Goal: Task Accomplishment & Management: Use online tool/utility

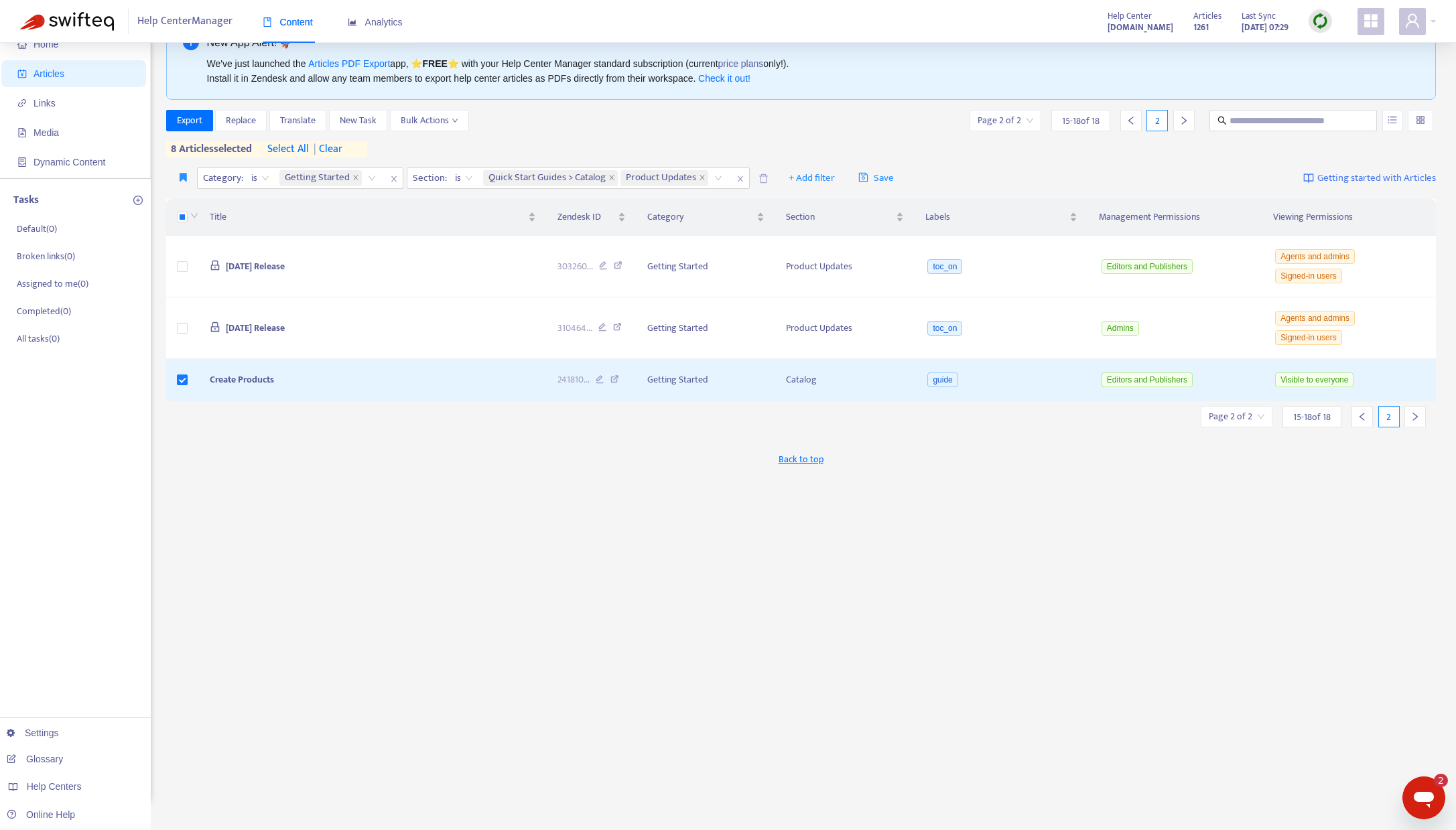
scroll to position [16, 0]
click at [342, 144] on span "| clear" at bounding box center [325, 149] width 34 height 16
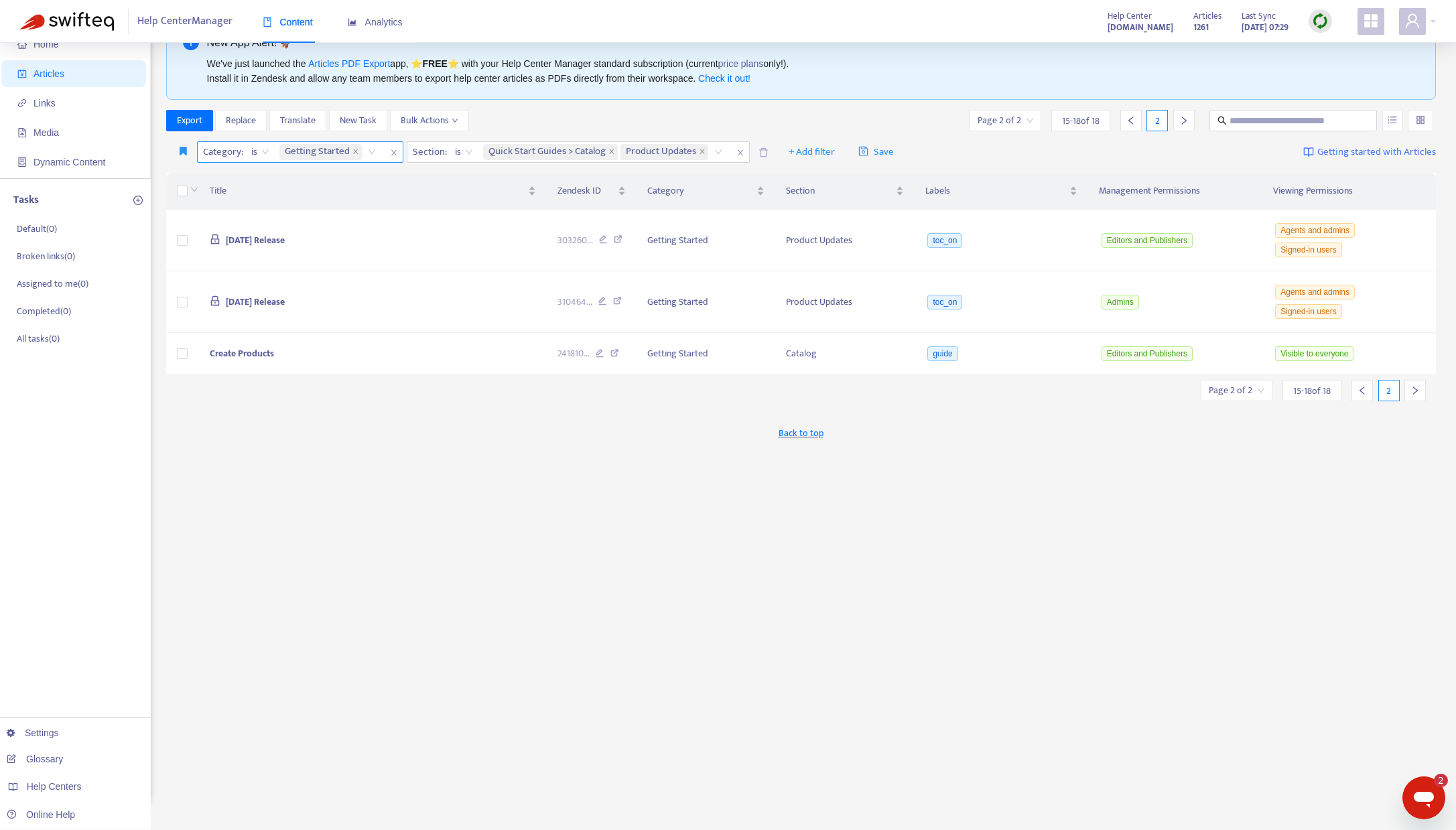
click at [394, 152] on icon "close" at bounding box center [394, 153] width 6 height 6
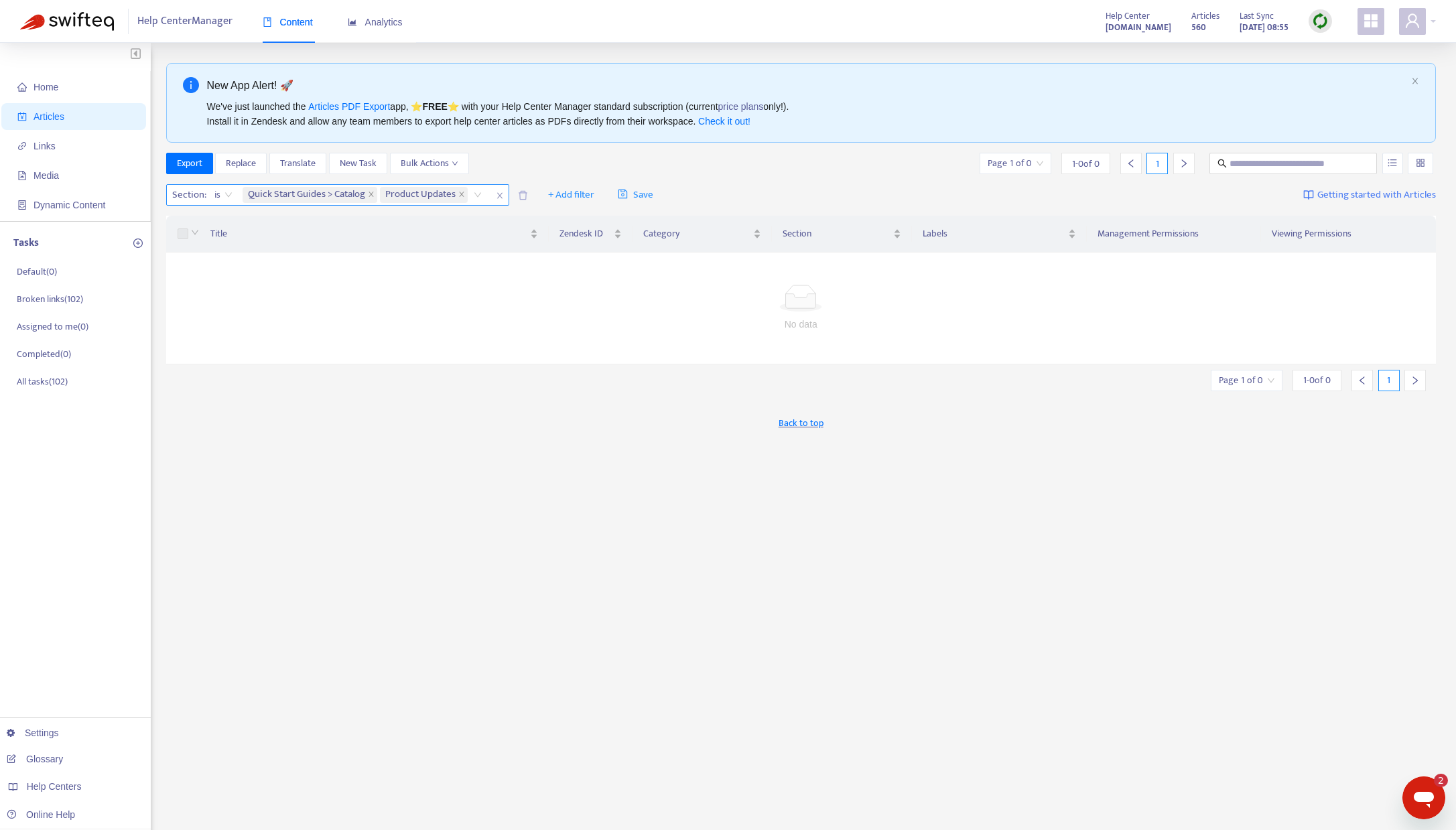
click at [502, 194] on icon "close" at bounding box center [499, 196] width 6 height 6
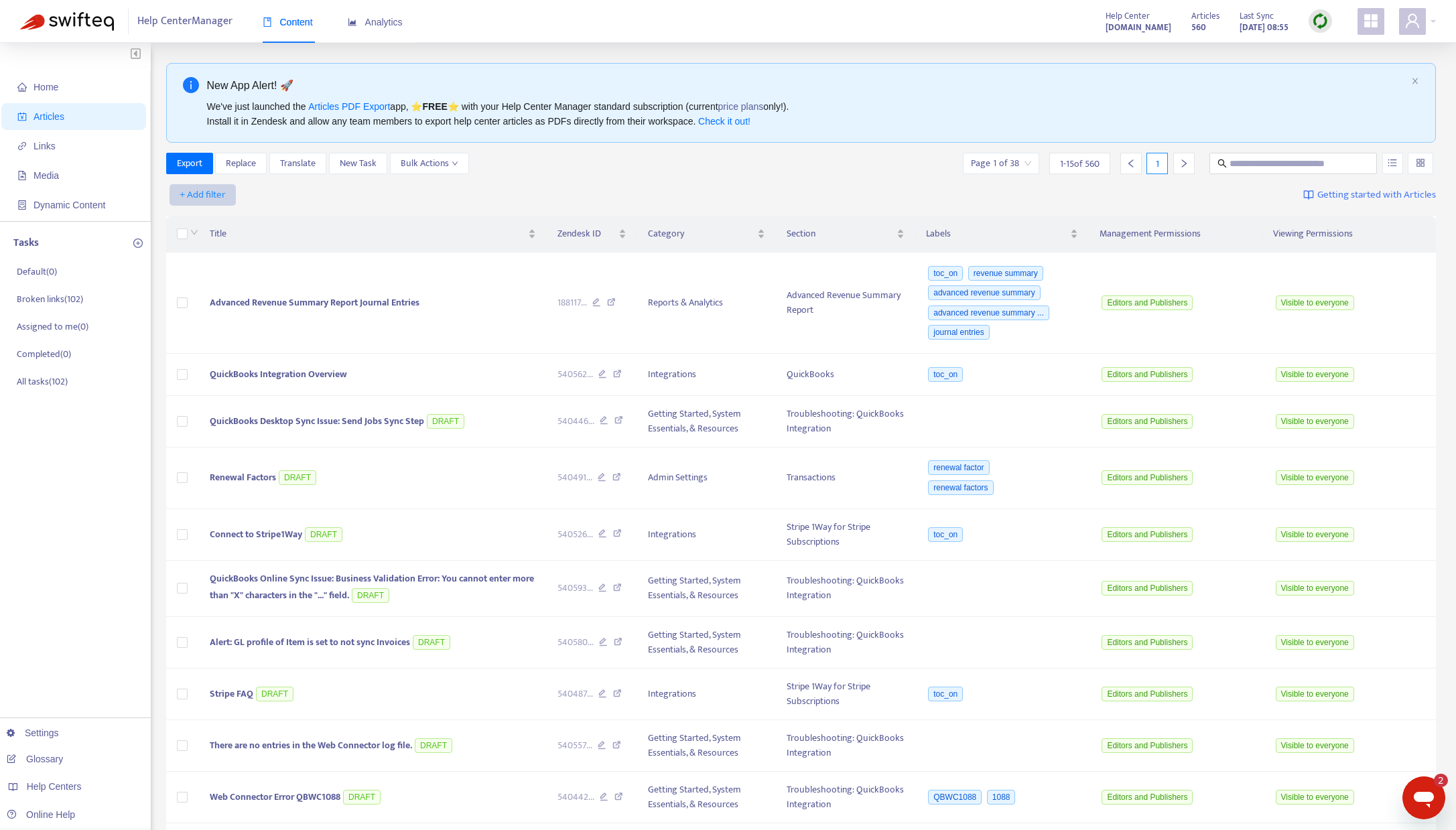
click at [212, 194] on span "+ Add filter" at bounding box center [202, 195] width 46 height 16
click at [221, 285] on span "Category" at bounding box center [222, 286] width 83 height 15
click at [257, 195] on div "Category: All" at bounding box center [217, 195] width 100 height 20
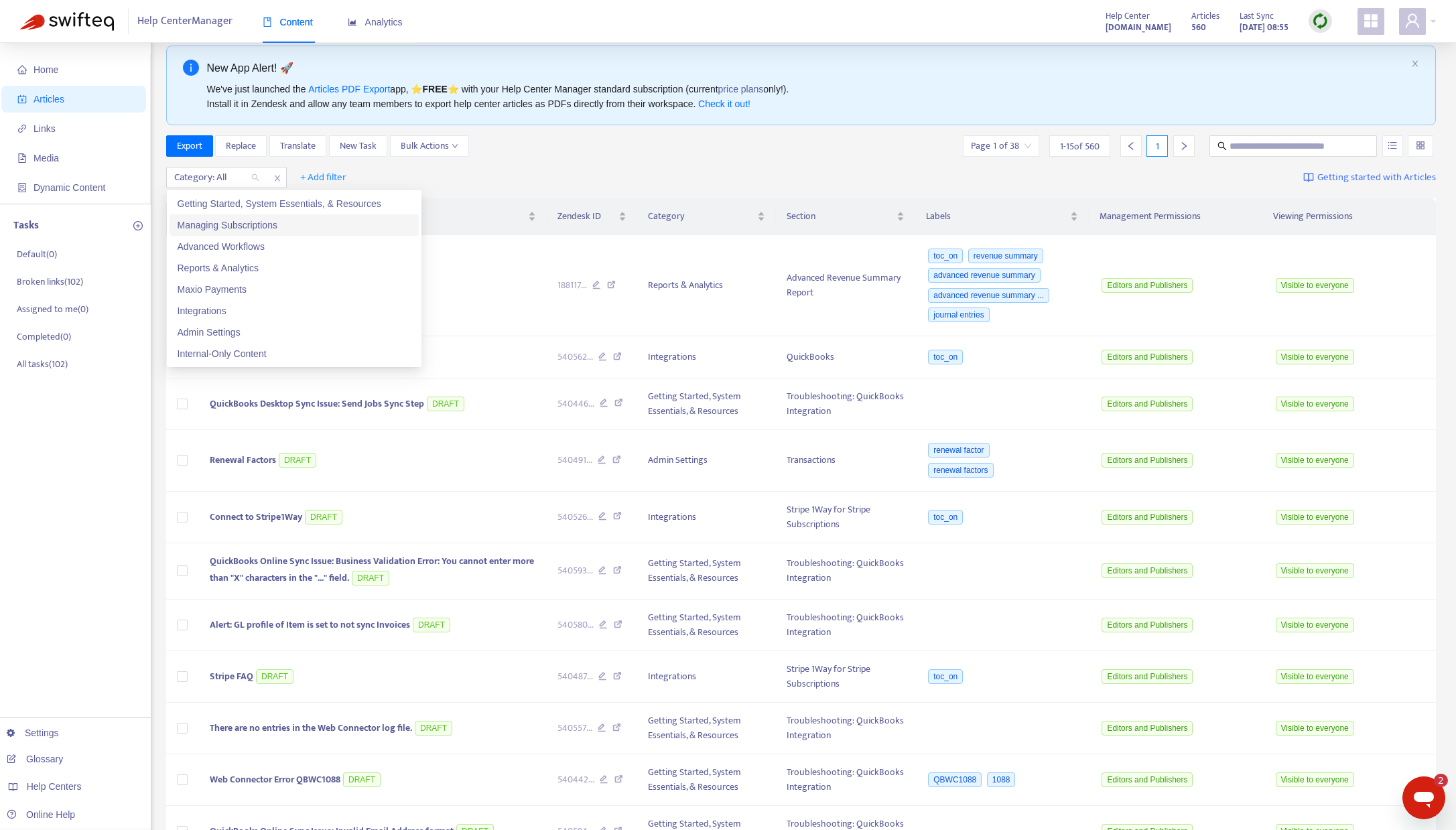
scroll to position [13, 0]
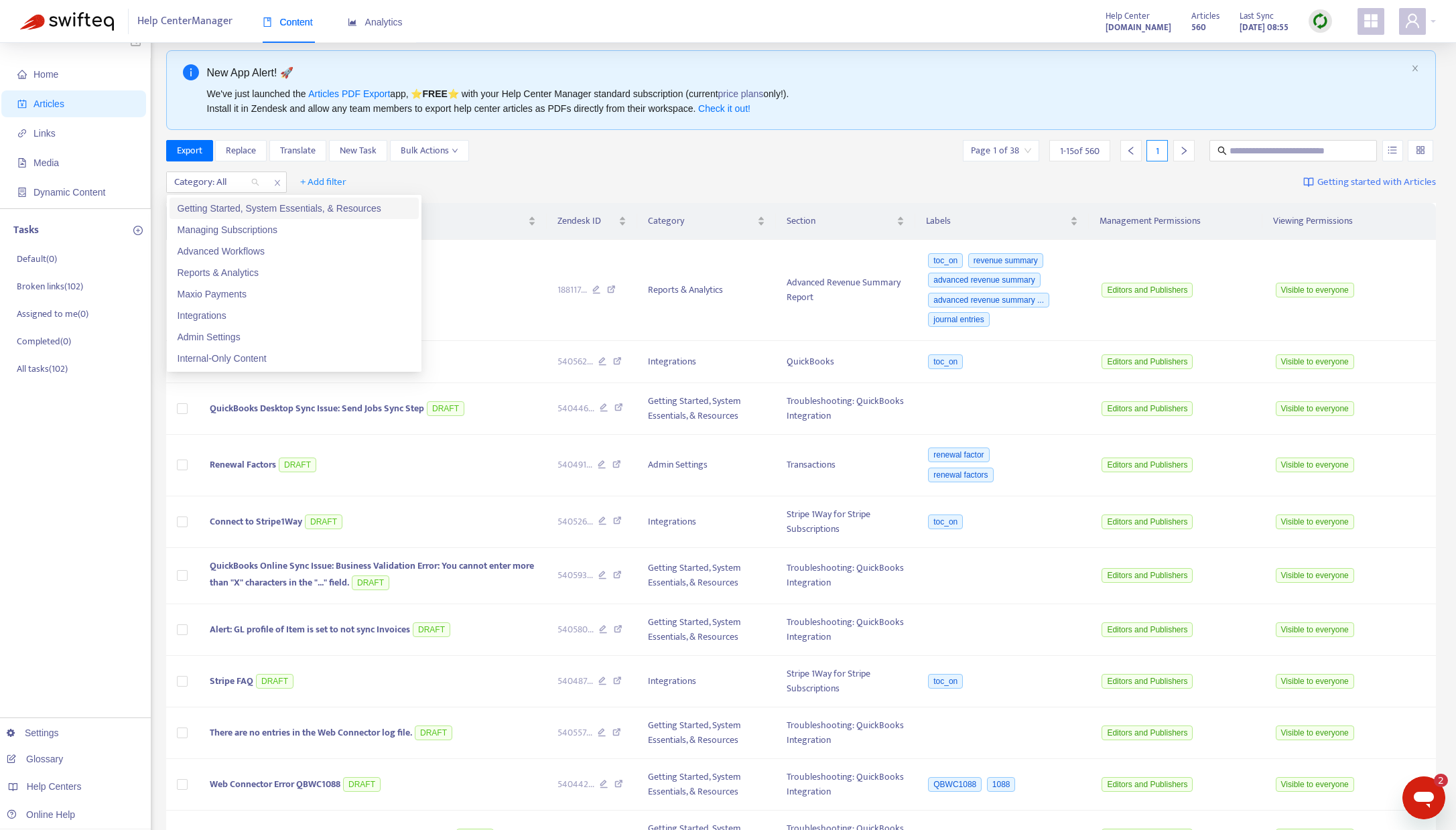
click at [582, 182] on div "Category: All + Add filter Getting started with Articles" at bounding box center [801, 183] width 1270 height 31
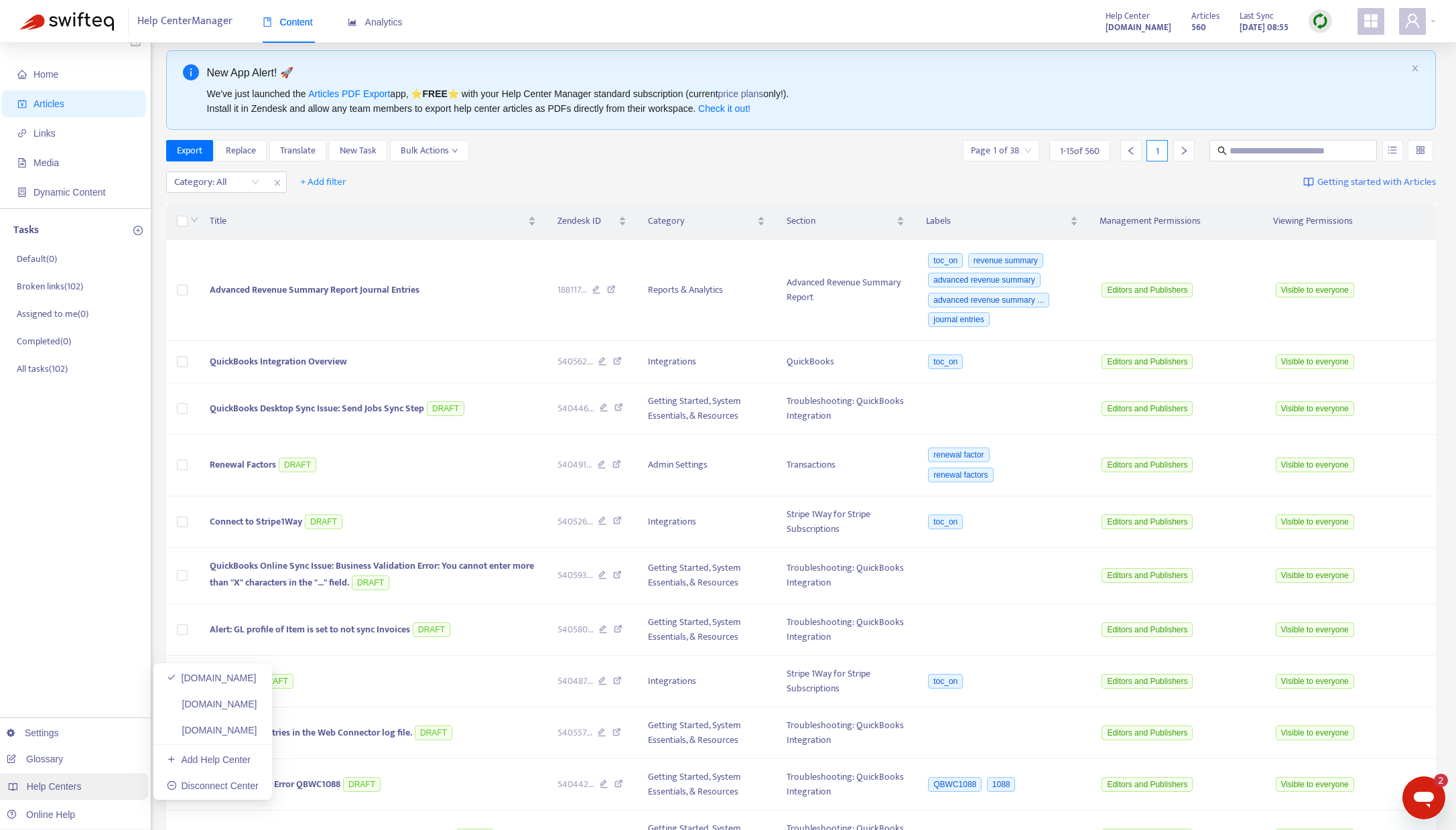
drag, startPoint x: 49, startPoint y: 784, endPoint x: 68, endPoint y: 782, distance: 19.1
click at [49, 784] on span "Help Centers" at bounding box center [54, 787] width 55 height 11
click at [205, 699] on link "[DOMAIN_NAME]" at bounding box center [212, 704] width 91 height 11
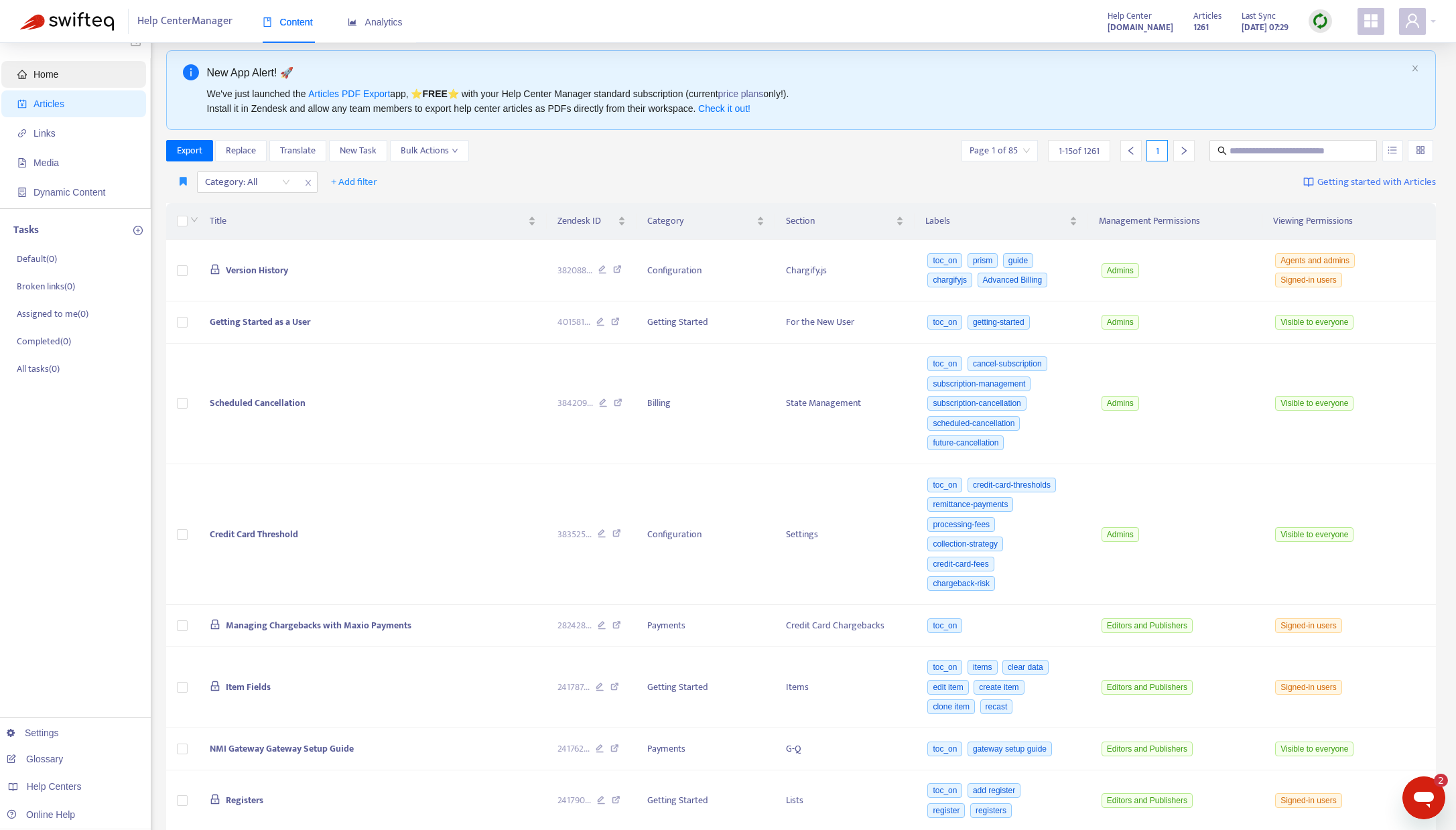
click at [51, 77] on span "Home" at bounding box center [46, 74] width 25 height 11
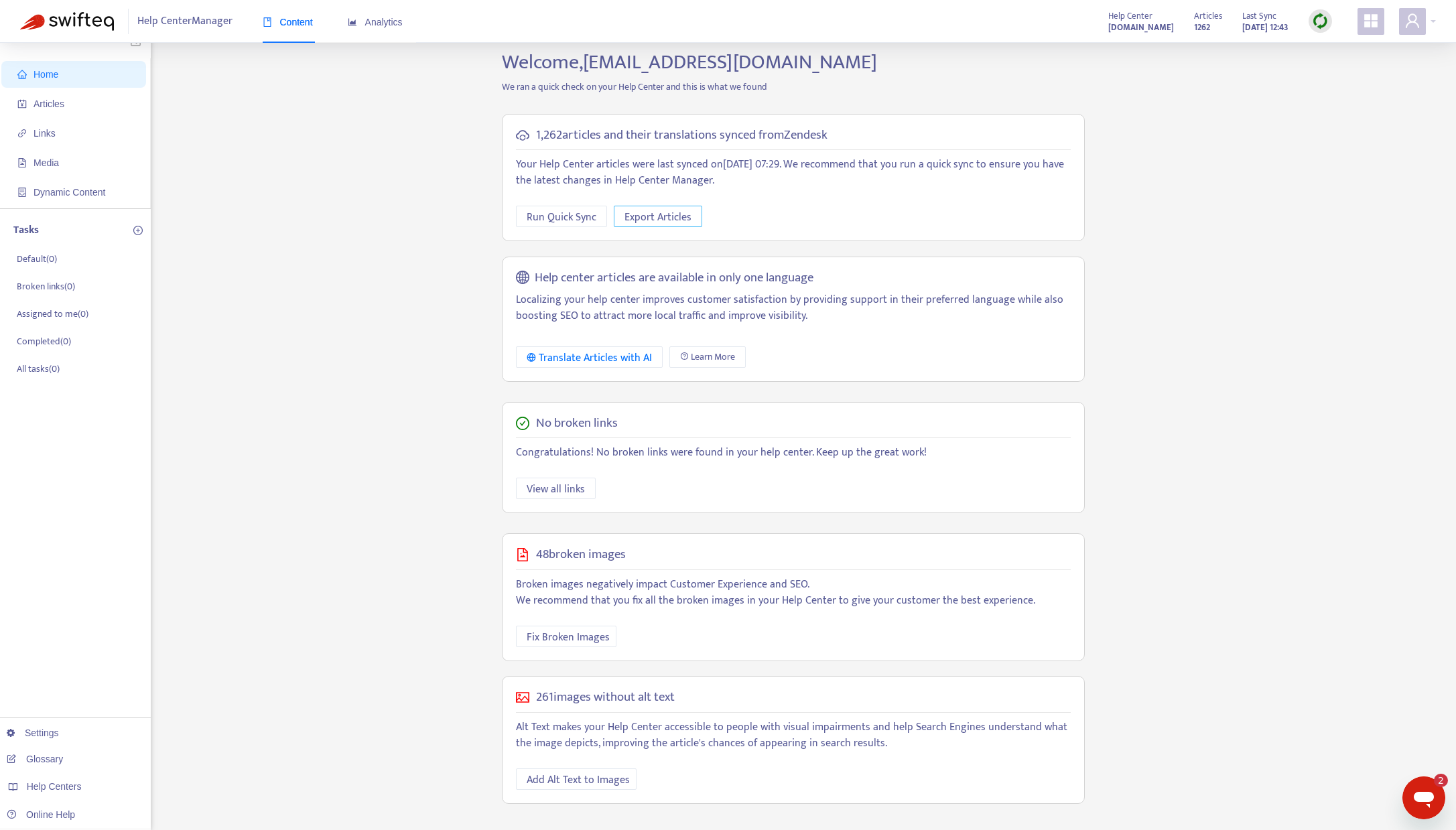
click at [659, 217] on span "Export Articles" at bounding box center [658, 217] width 67 height 16
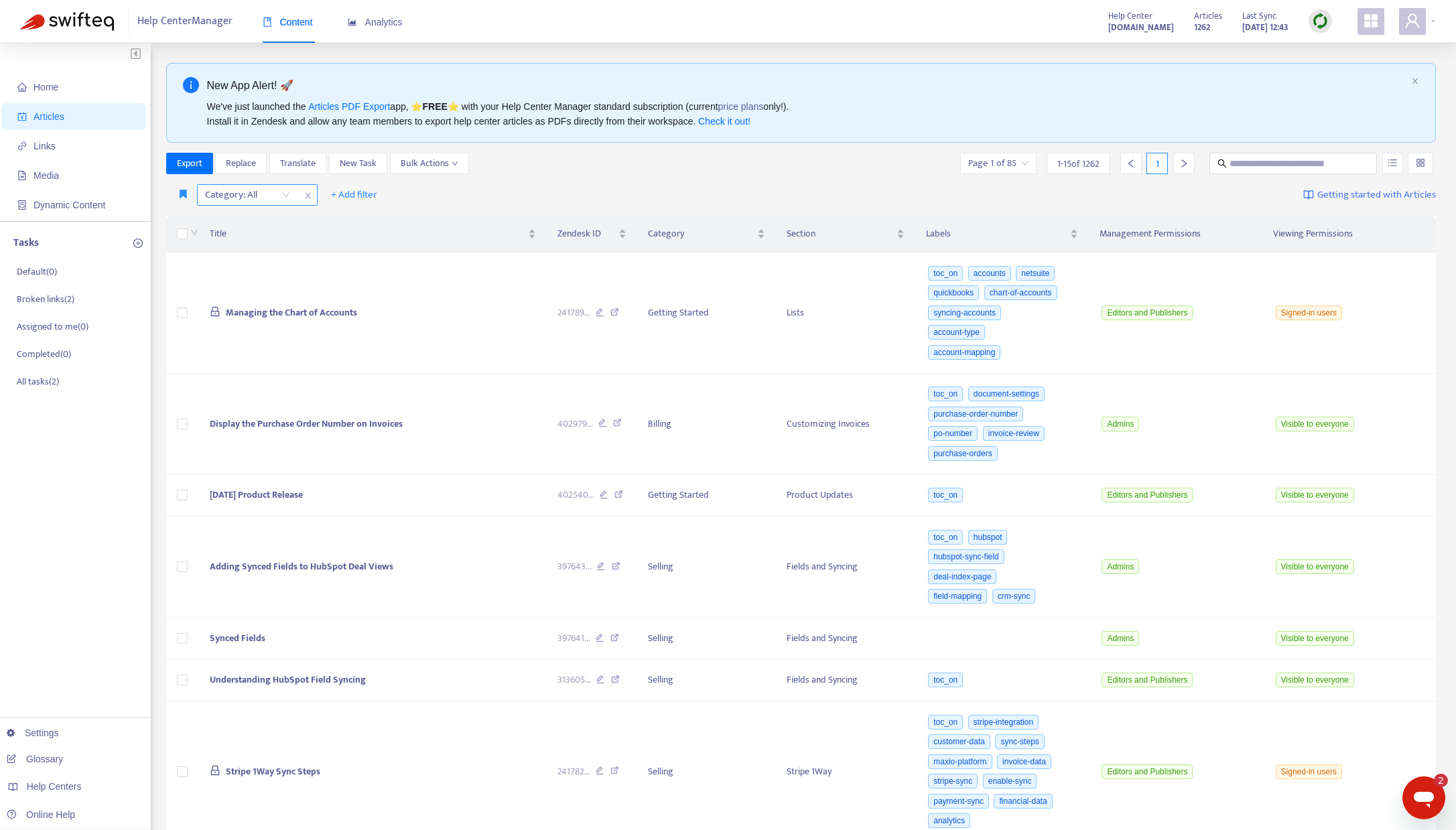
click at [288, 194] on div "Category: All" at bounding box center [247, 195] width 100 height 20
click at [540, 211] on div "Title Zendesk ID Category Section Labels Management Permissions Viewing Permiss…" at bounding box center [801, 815] width 1270 height 1209
click at [308, 194] on icon "close" at bounding box center [307, 196] width 6 height 6
click at [230, 195] on span "+ Add filter" at bounding box center [233, 195] width 46 height 16
click at [234, 289] on span "Category" at bounding box center [252, 286] width 83 height 15
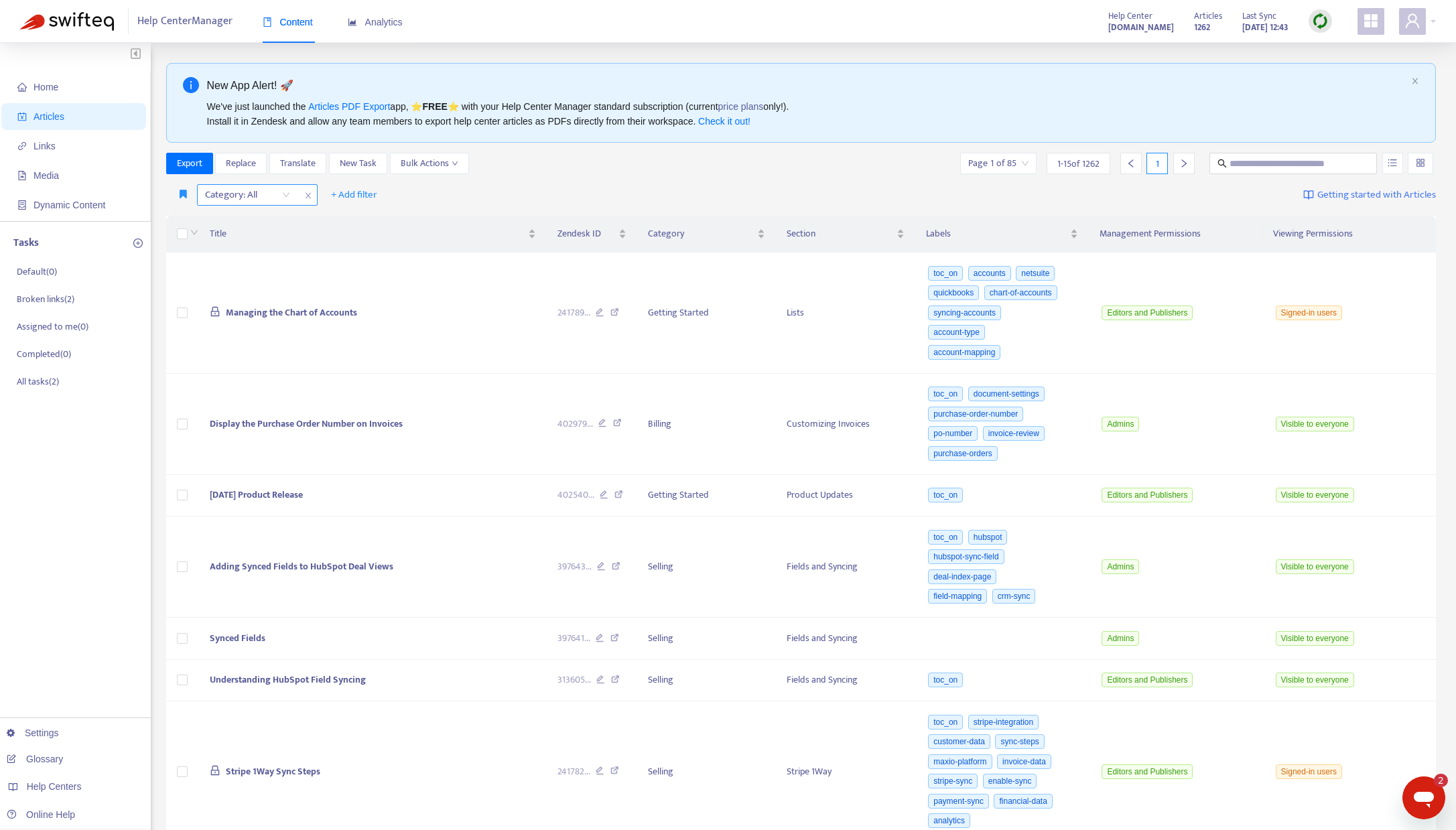
click at [284, 194] on div "Category: All" at bounding box center [247, 195] width 100 height 20
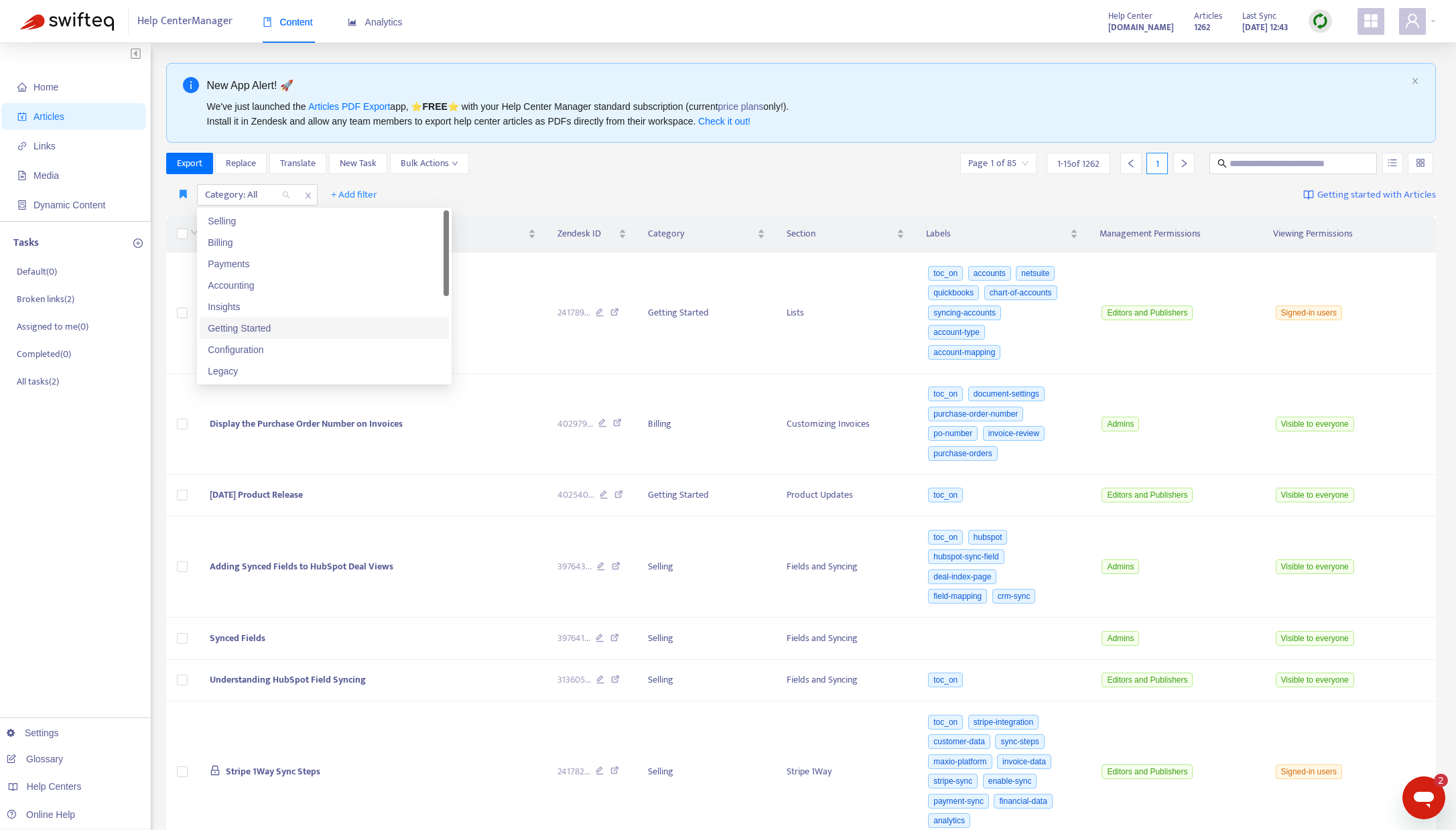
click at [294, 324] on div "Getting Started" at bounding box center [324, 328] width 233 height 15
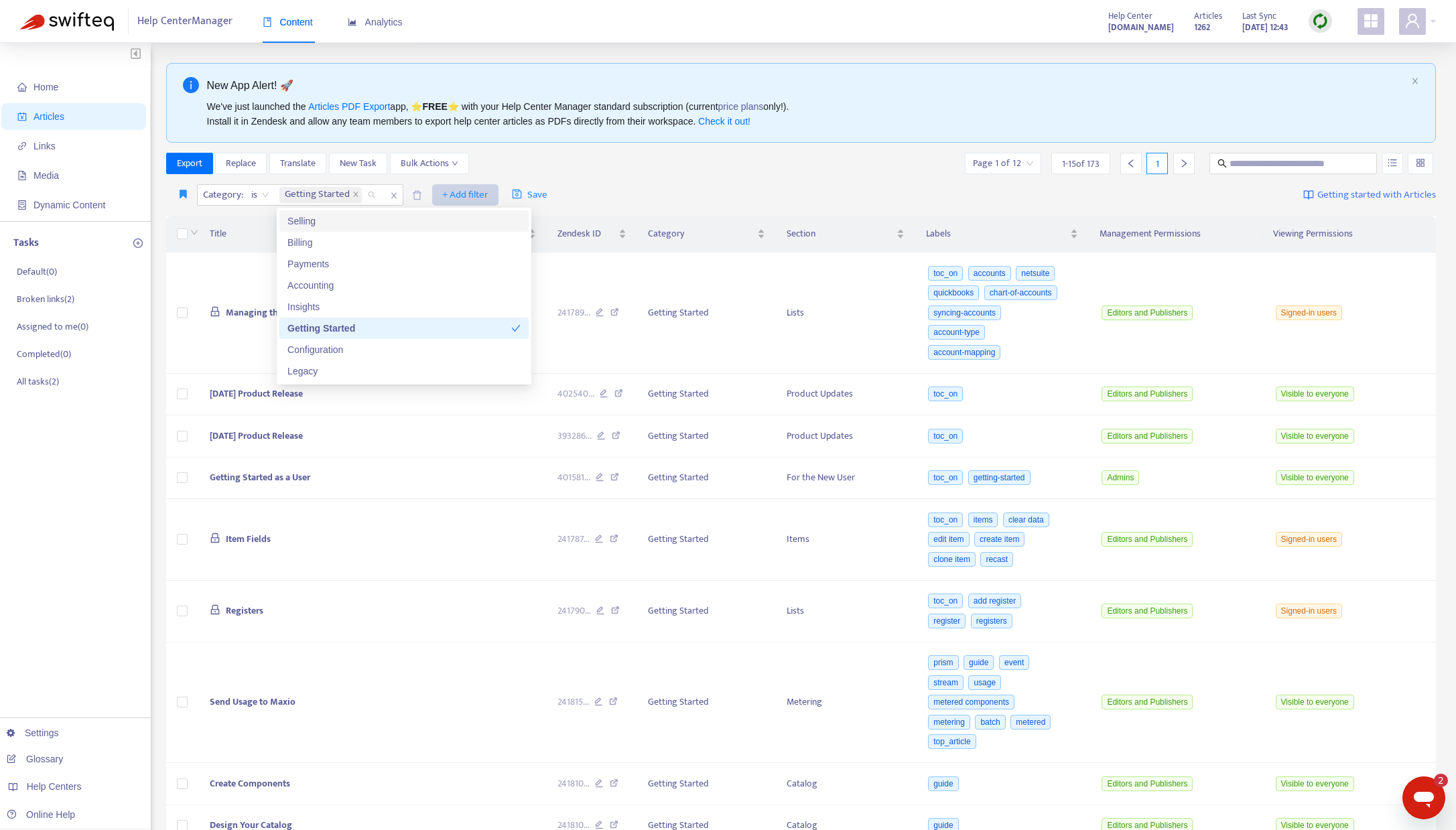
click at [462, 194] on span "+ Add filter" at bounding box center [465, 195] width 46 height 16
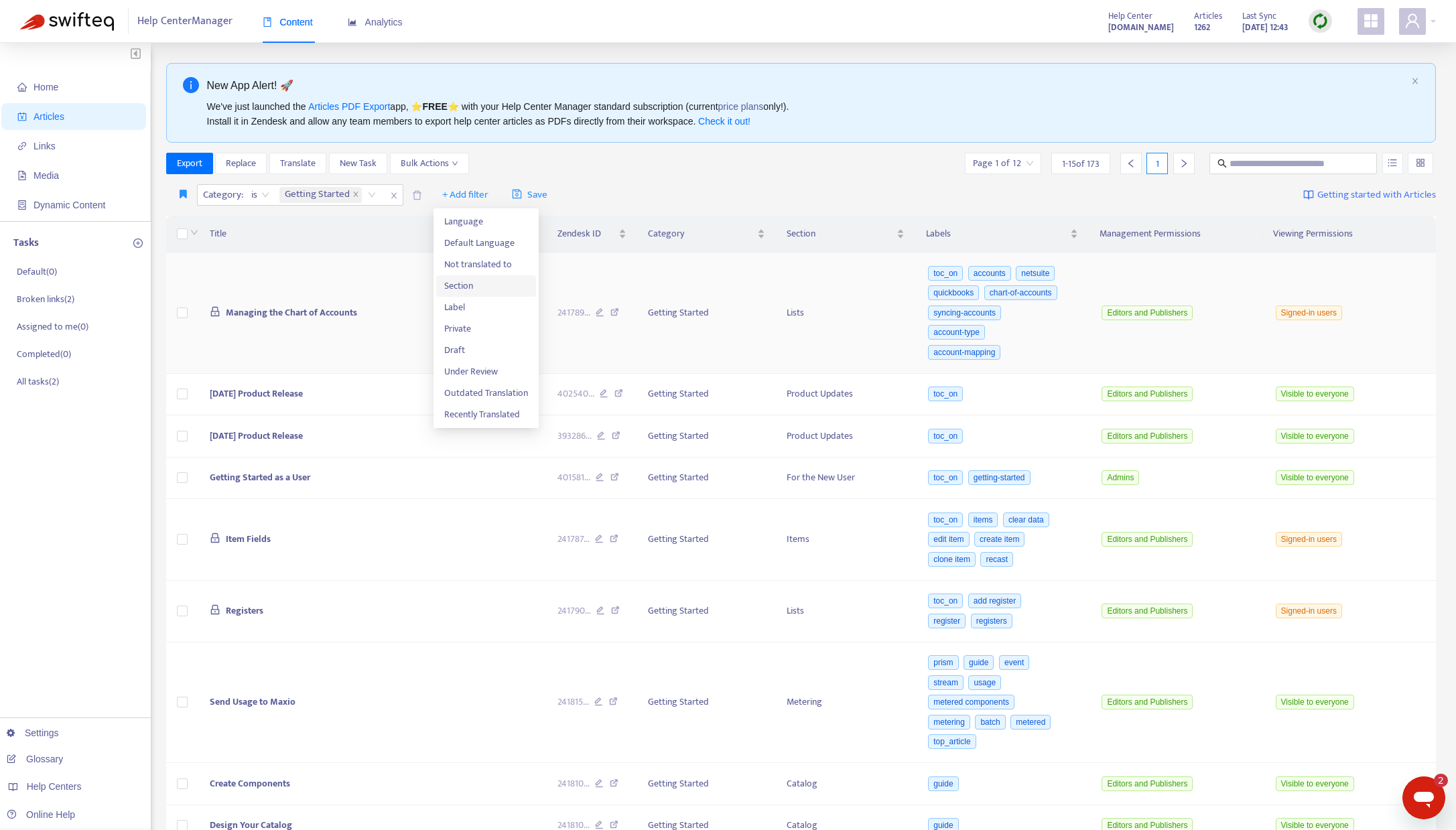
click at [463, 288] on span "Section" at bounding box center [486, 286] width 83 height 15
click at [493, 194] on div "Section: All" at bounding box center [457, 195] width 100 height 20
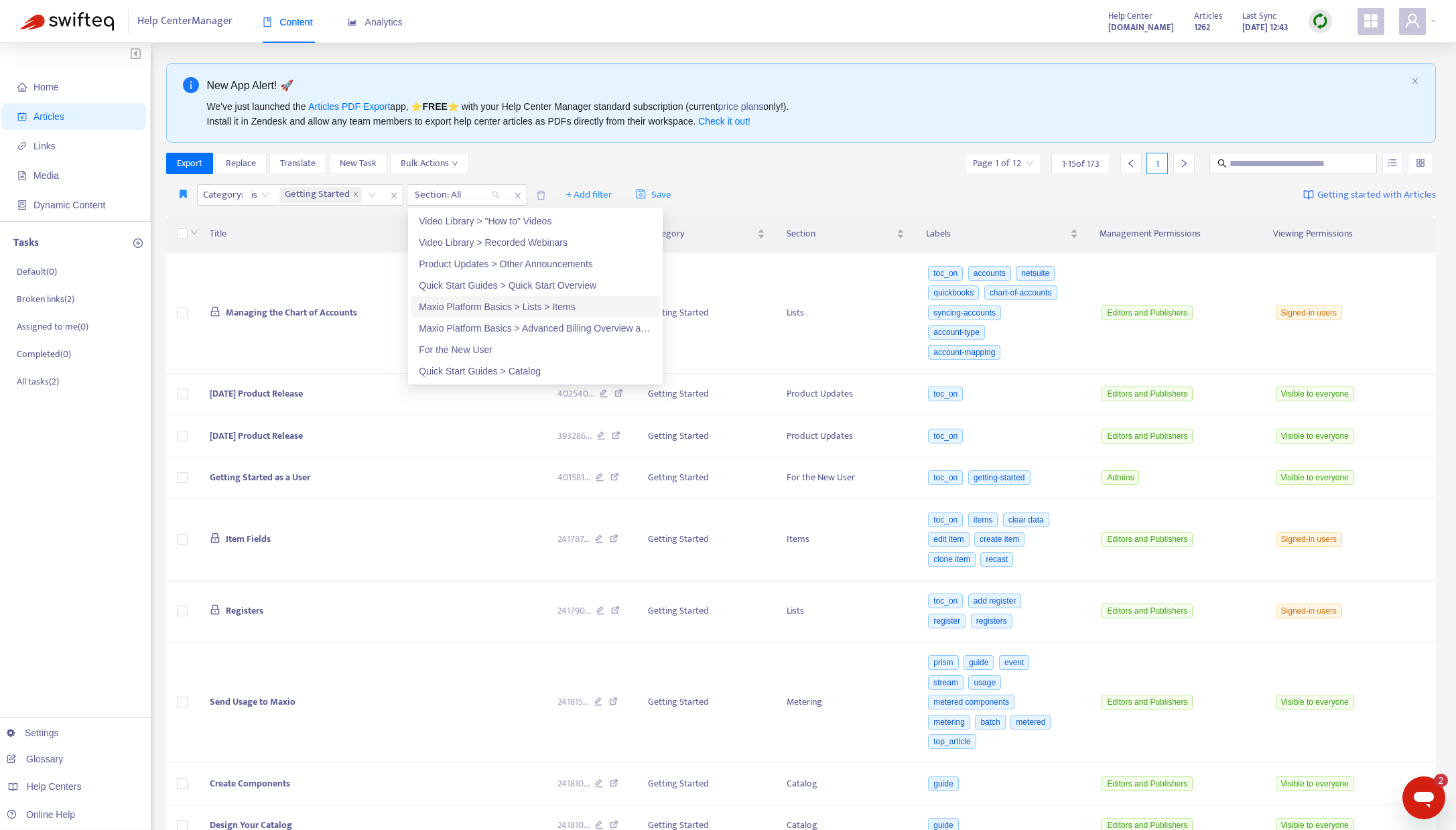
drag, startPoint x: 504, startPoint y: 307, endPoint x: 501, endPoint y: 299, distance: 8.5
click at [503, 307] on div "Maxio Platform Basics > Lists > Items" at bounding box center [535, 307] width 233 height 15
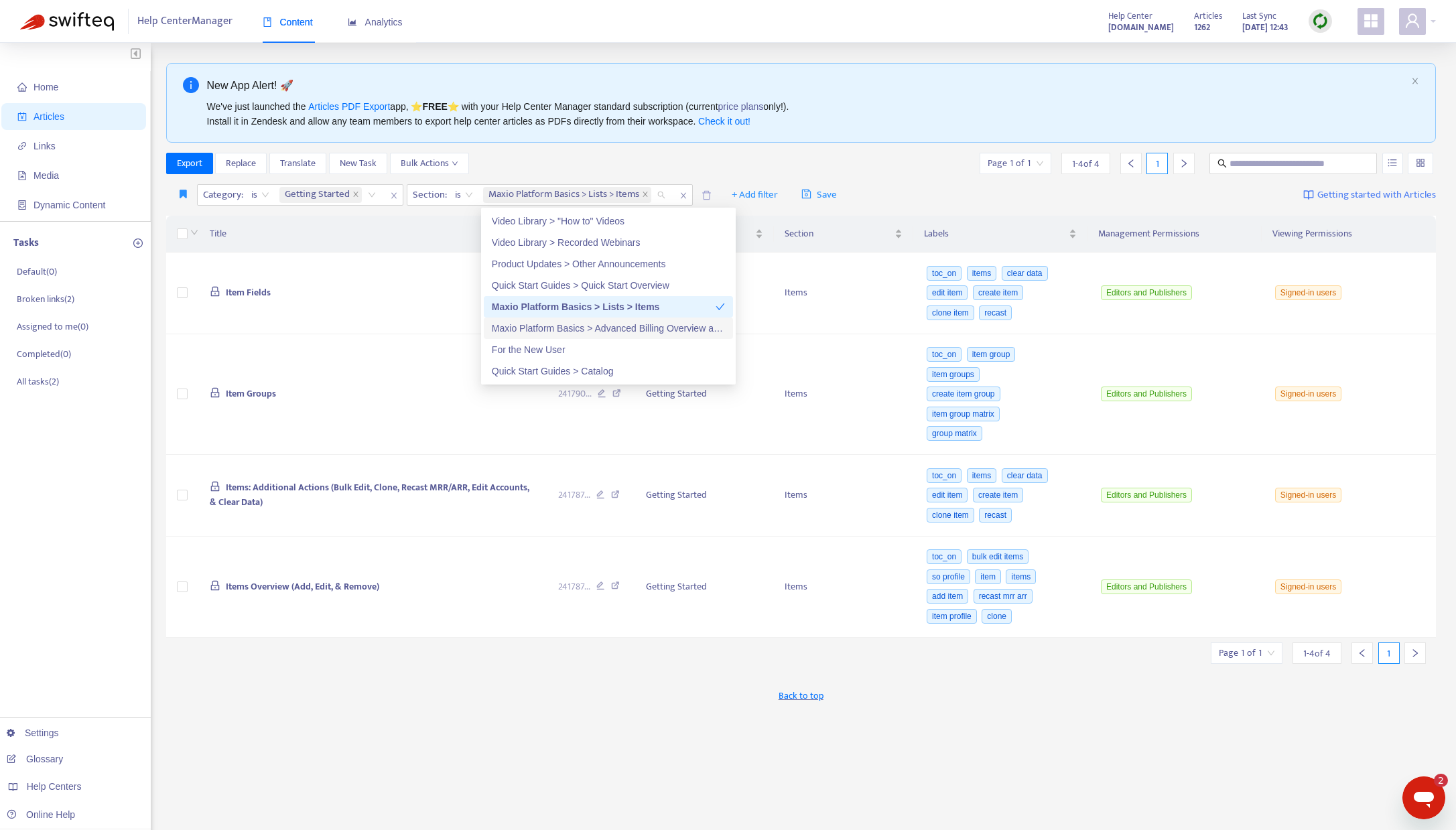
click at [587, 324] on div "Maxio Platform Basics > Advanced Billing Overview and Resources" at bounding box center [608, 328] width 233 height 15
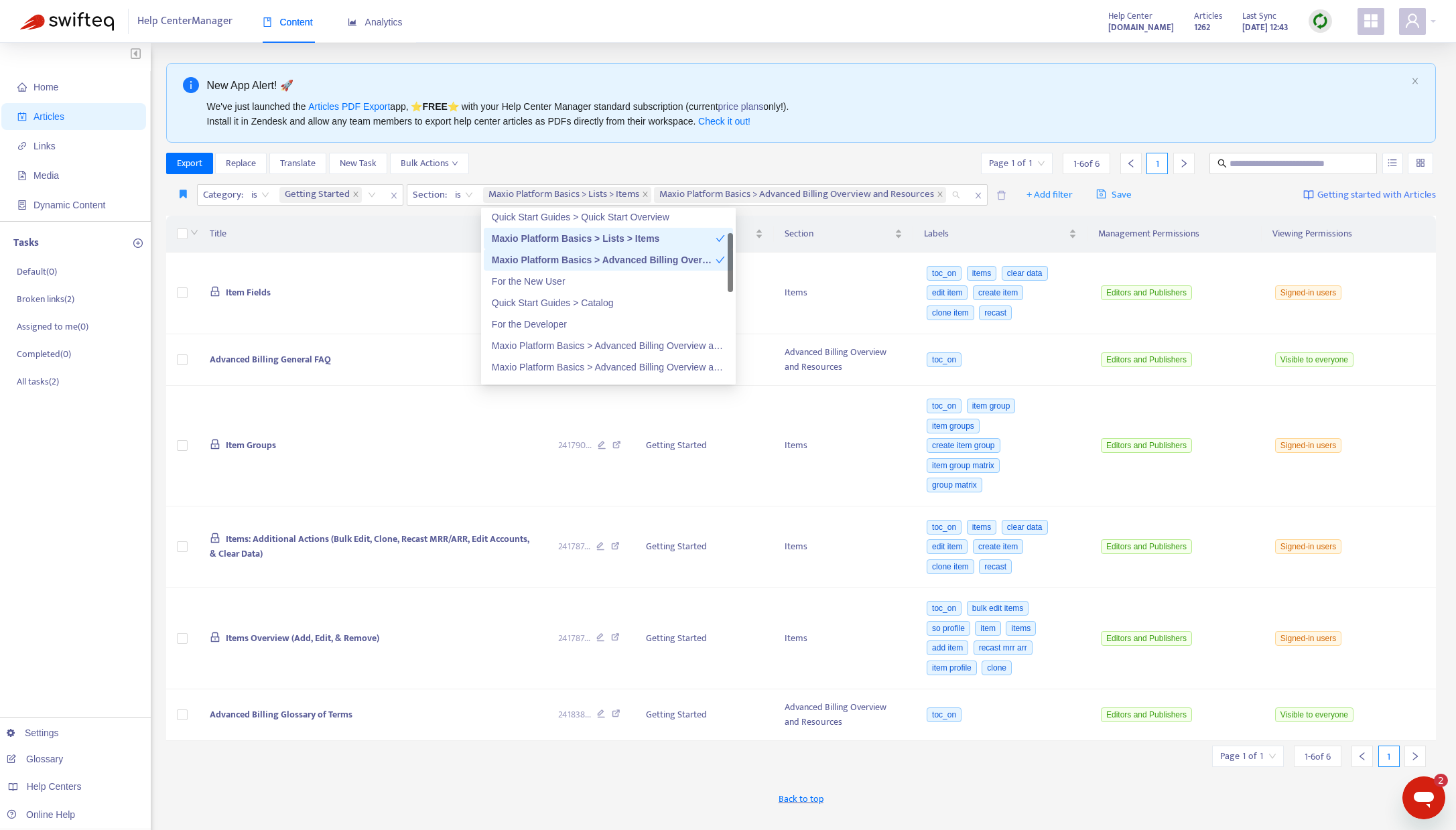
scroll to position [88, 0]
click at [588, 324] on div "Maxio Platform Basics > Advanced Billing Overview and Resources > Advanced Bill…" at bounding box center [608, 325] width 233 height 15
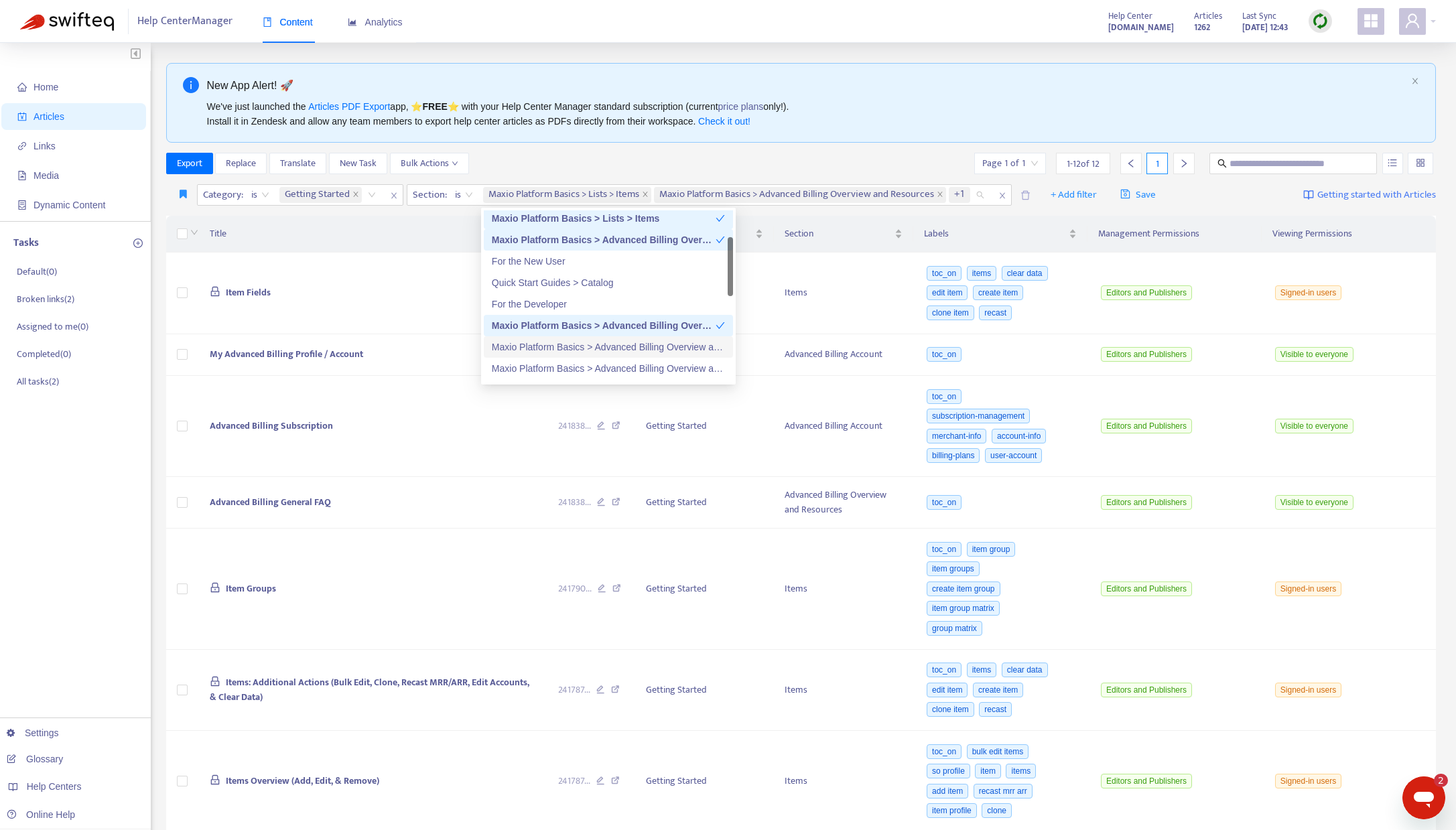
click at [585, 347] on div "Maxio Platform Basics > Advanced Billing Overview and Resources > Maxio Platfor…" at bounding box center [608, 347] width 233 height 15
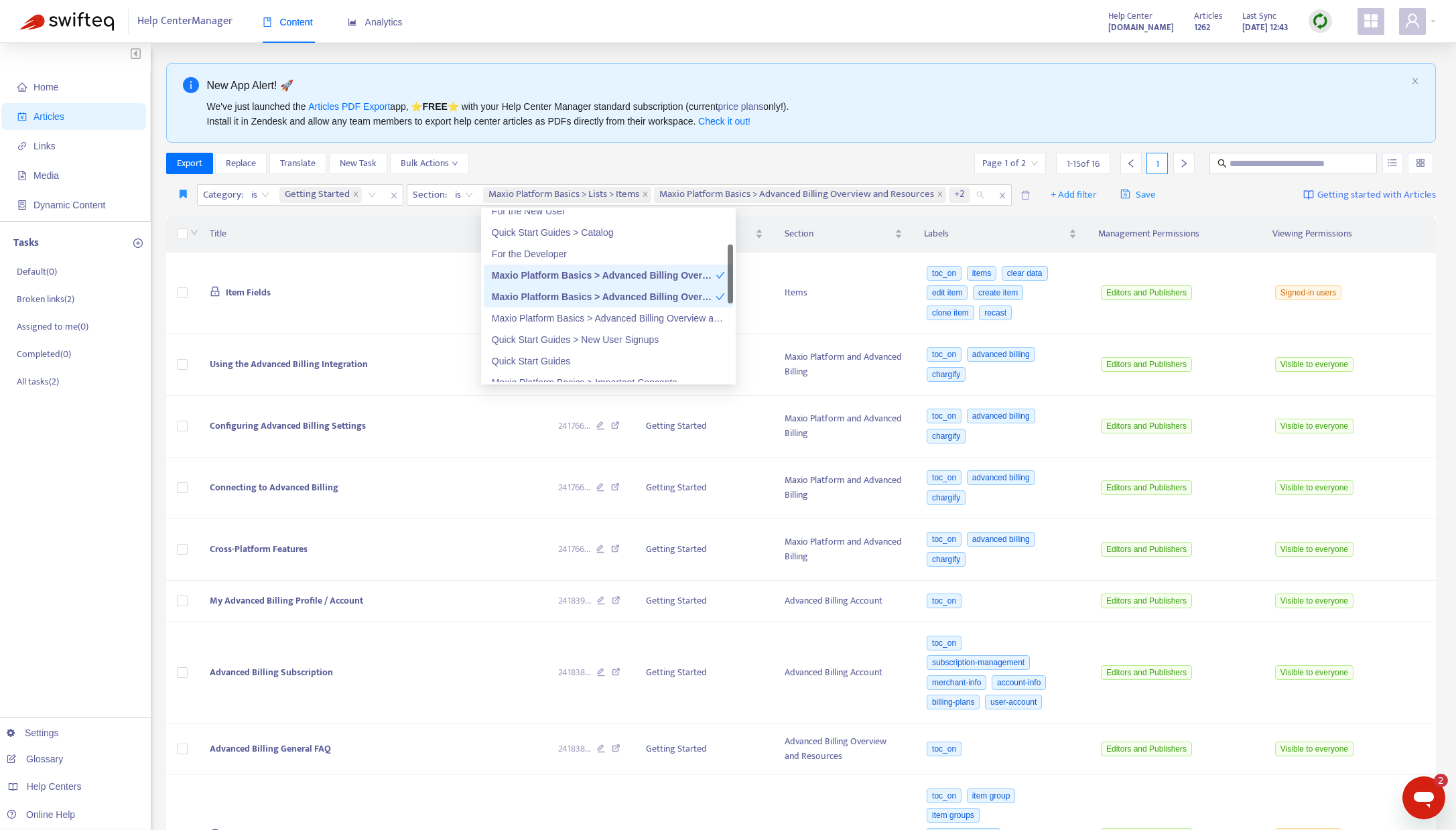
scroll to position [143, 0]
click at [584, 316] on div "Maxio Platform Basics > Advanced Billing Overview and Resources > Advanced Bill…" at bounding box center [608, 314] width 233 height 15
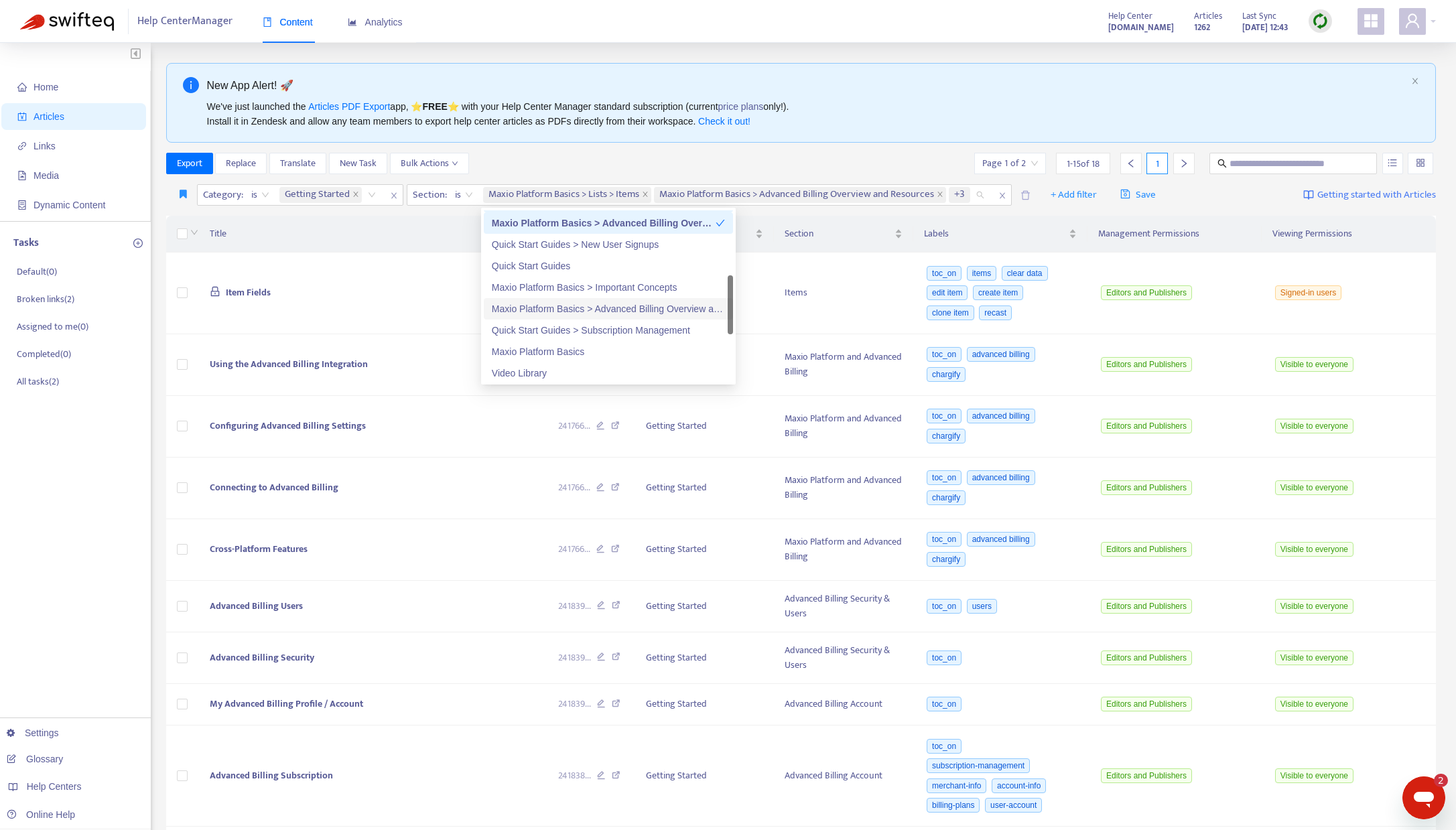
scroll to position [236, 0]
click at [584, 284] on div "Maxio Platform Basics > Important Concepts" at bounding box center [608, 285] width 233 height 15
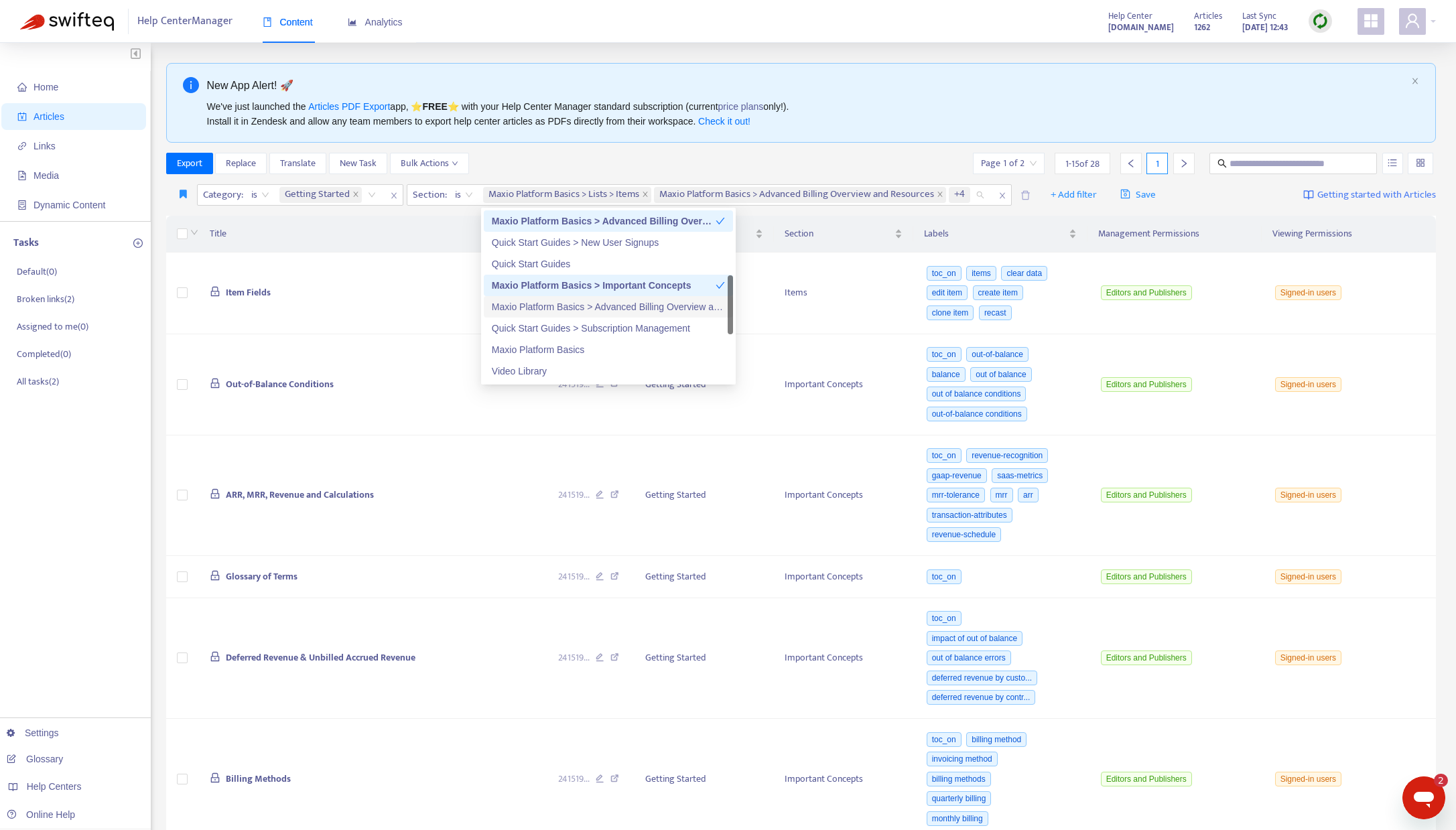
click at [580, 306] on div "Maxio Platform Basics > Advanced Billing Overview and Resources > Subscription …" at bounding box center [608, 307] width 233 height 15
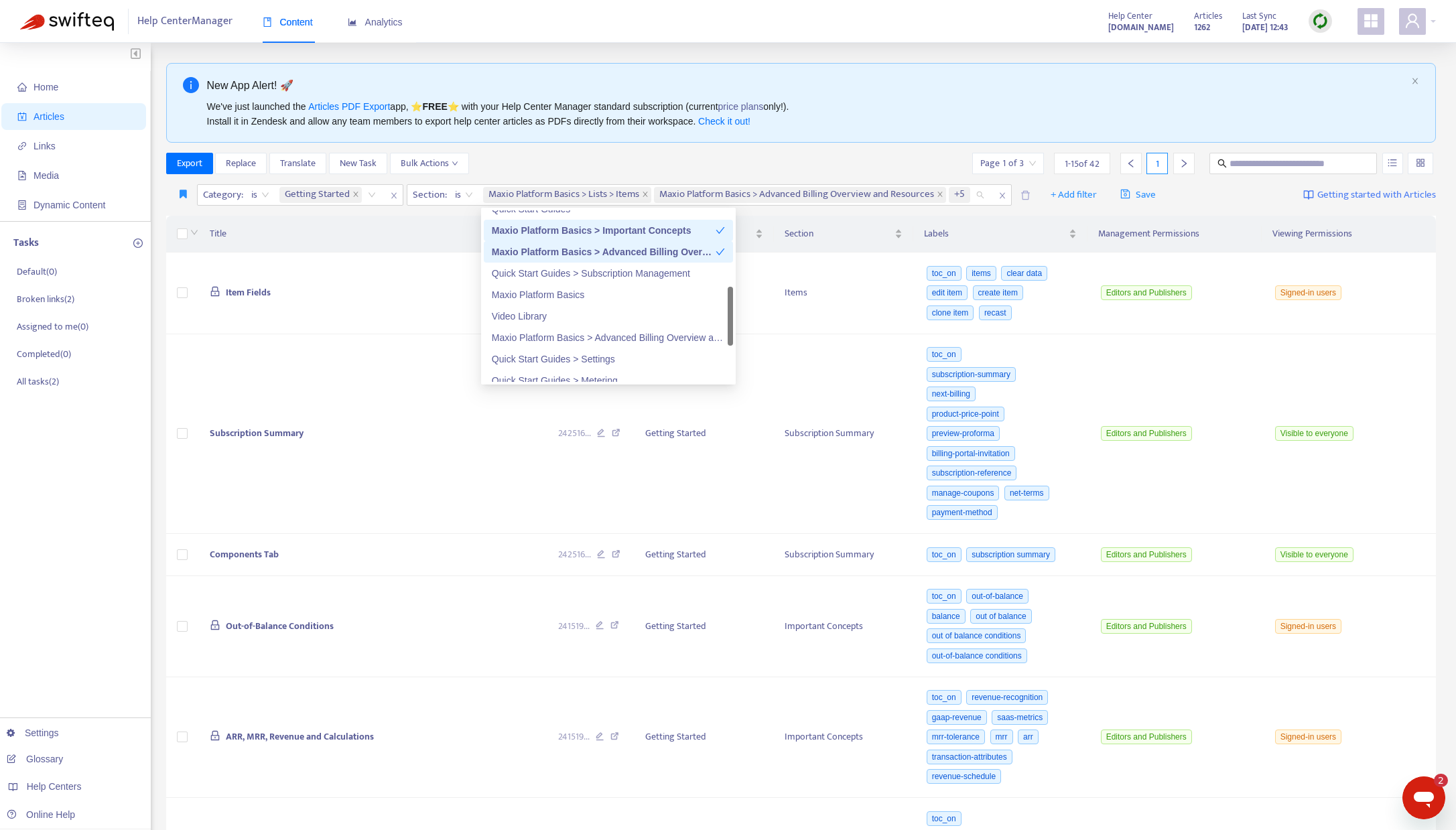
scroll to position [297, 0]
click at [572, 286] on div "Maxio Platform Basics" at bounding box center [608, 288] width 233 height 15
click at [581, 329] on div "Maxio Platform Basics > Advanced Billing Overview and Resources > Billing Scena…" at bounding box center [608, 331] width 233 height 15
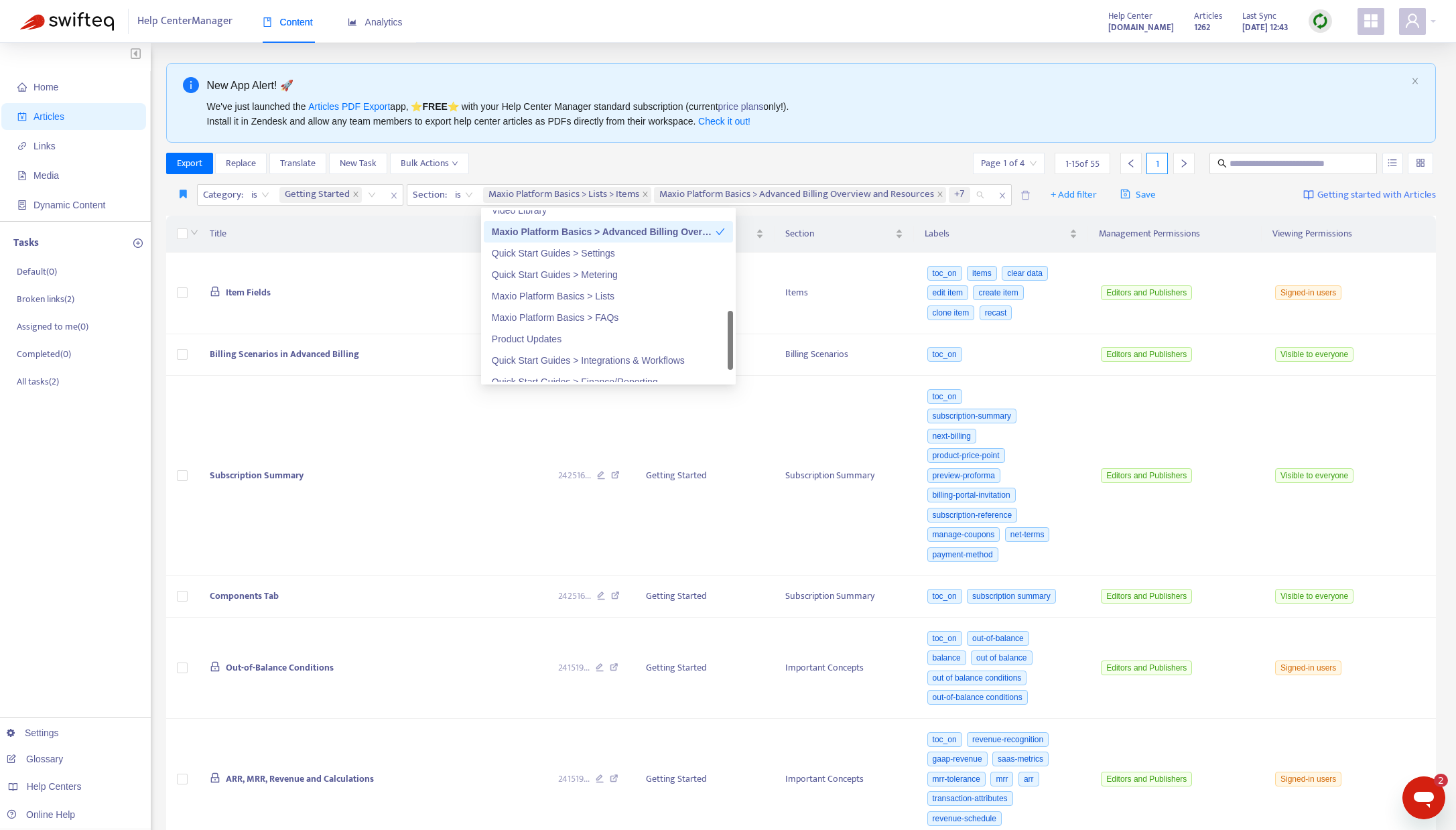
scroll to position [404, 0]
click at [577, 290] on div "Maxio Platform Basics > Lists" at bounding box center [608, 289] width 233 height 15
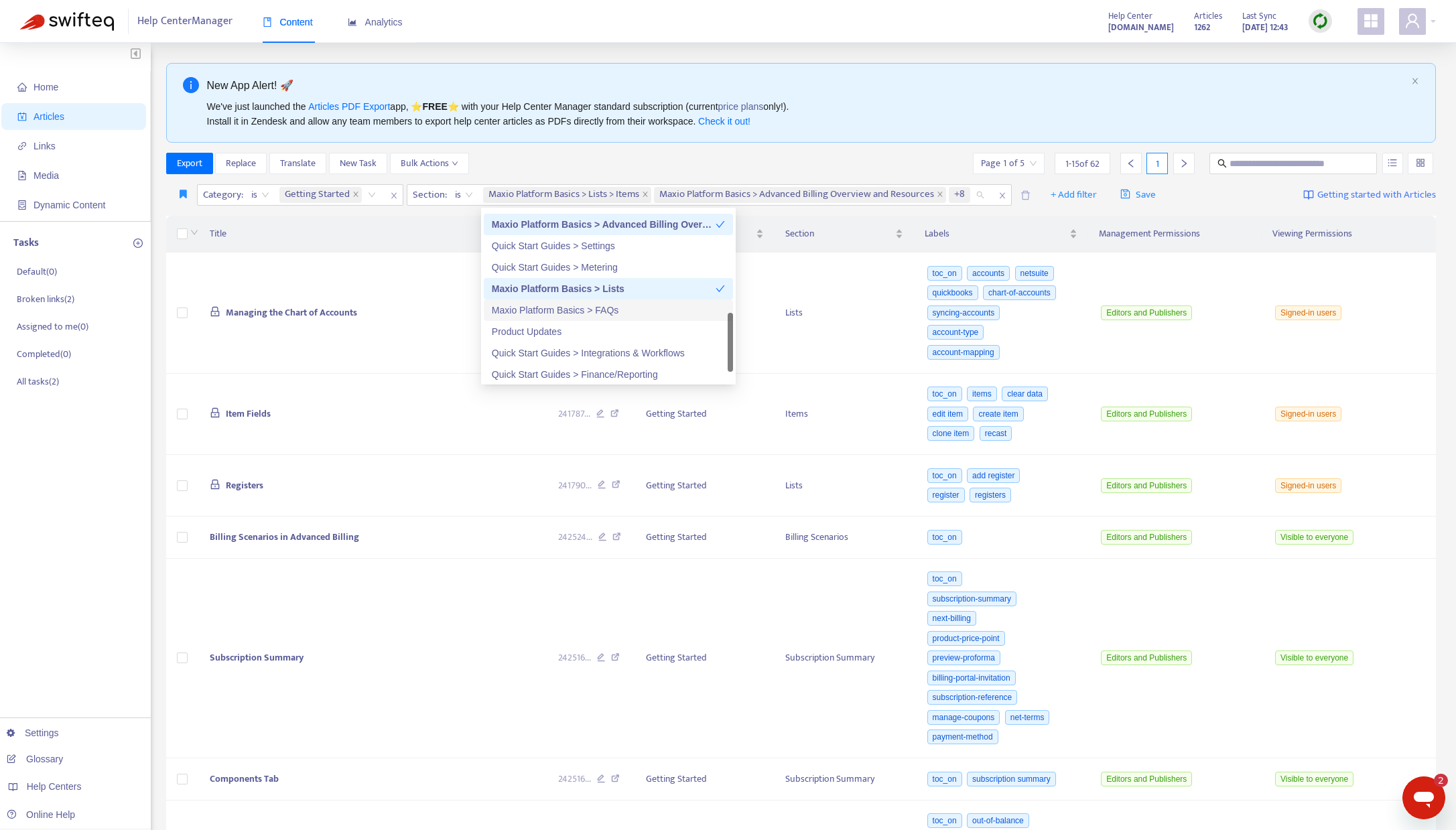
click at [577, 309] on div "Maxio Platform Basics > FAQs" at bounding box center [608, 310] width 233 height 15
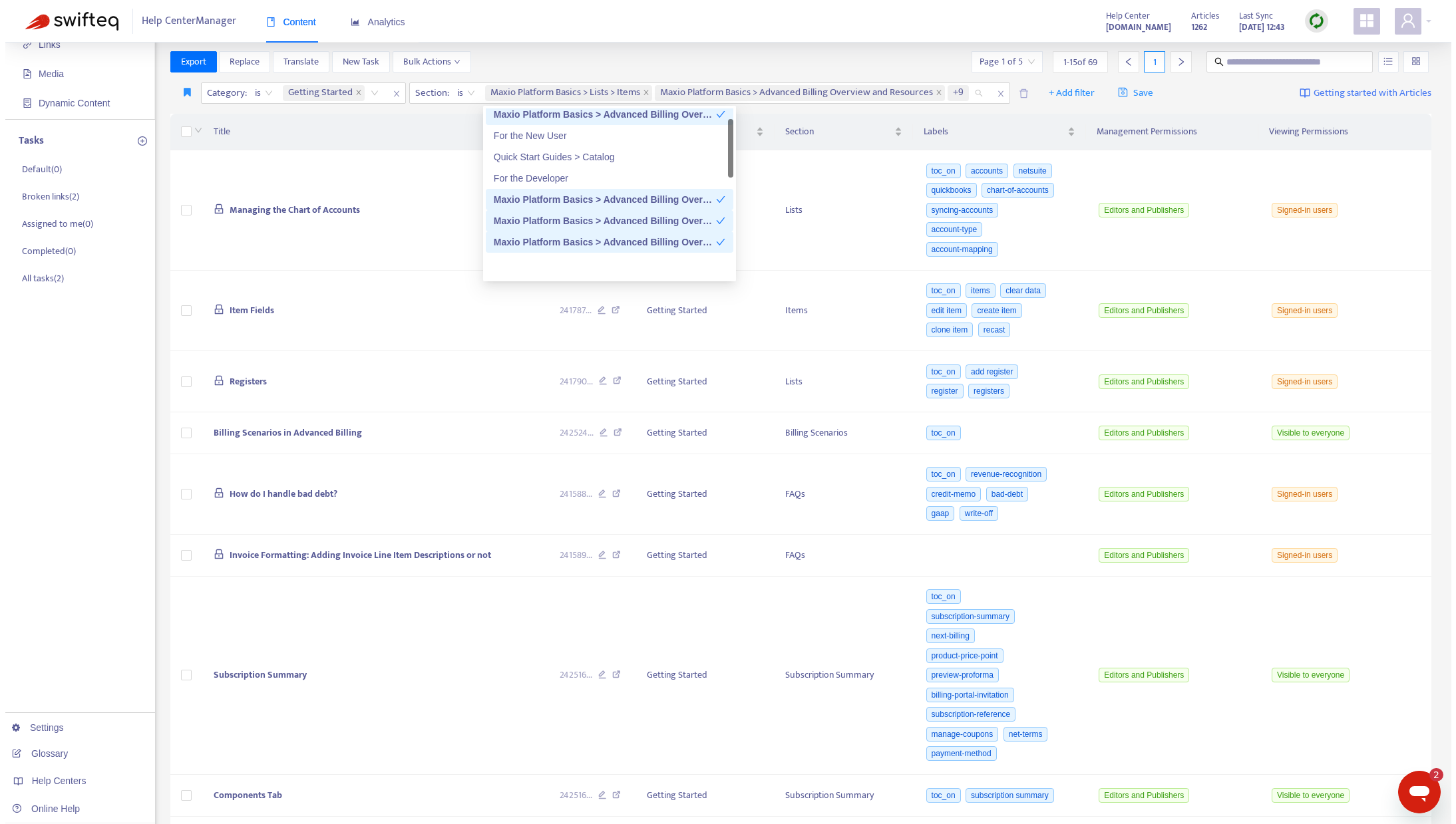
scroll to position [0, 0]
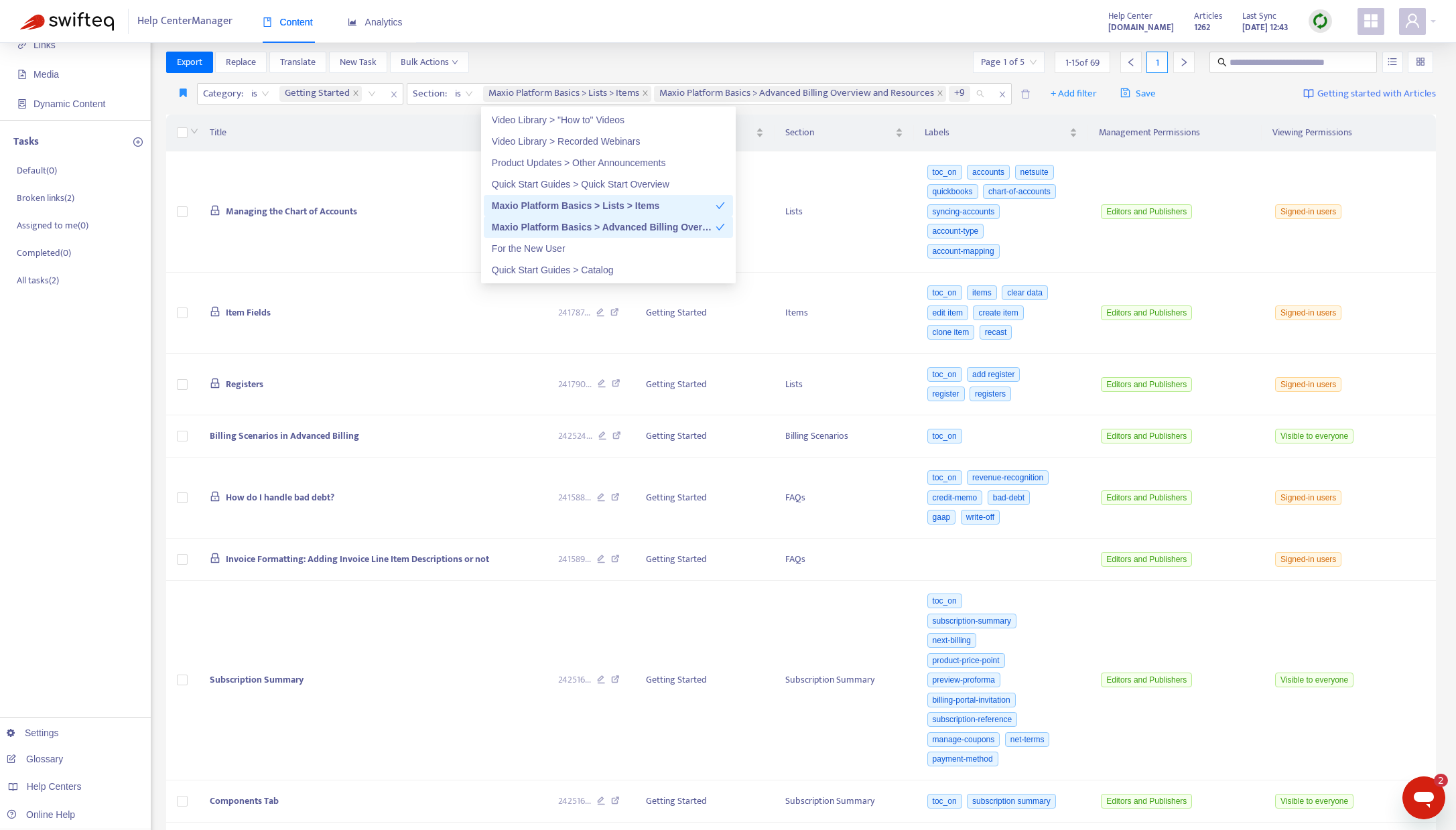
click at [183, 111] on div "Title Zendesk ID Category Section Labels Management Permissions Viewing Permiss…" at bounding box center [801, 724] width 1270 height 1229
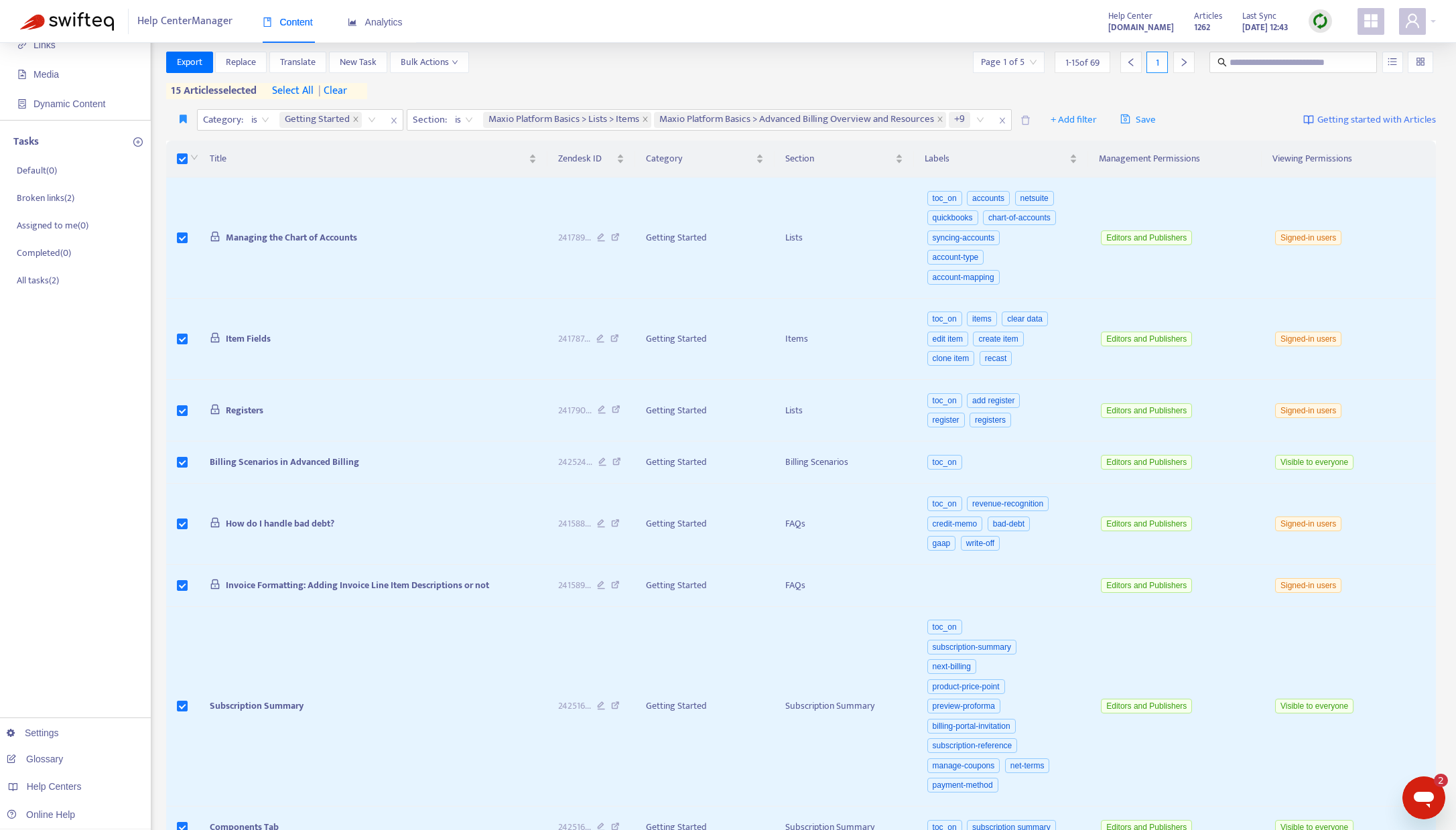
click at [304, 91] on span "select all" at bounding box center [292, 91] width 41 height 16
click at [185, 65] on span "Export" at bounding box center [190, 62] width 26 height 15
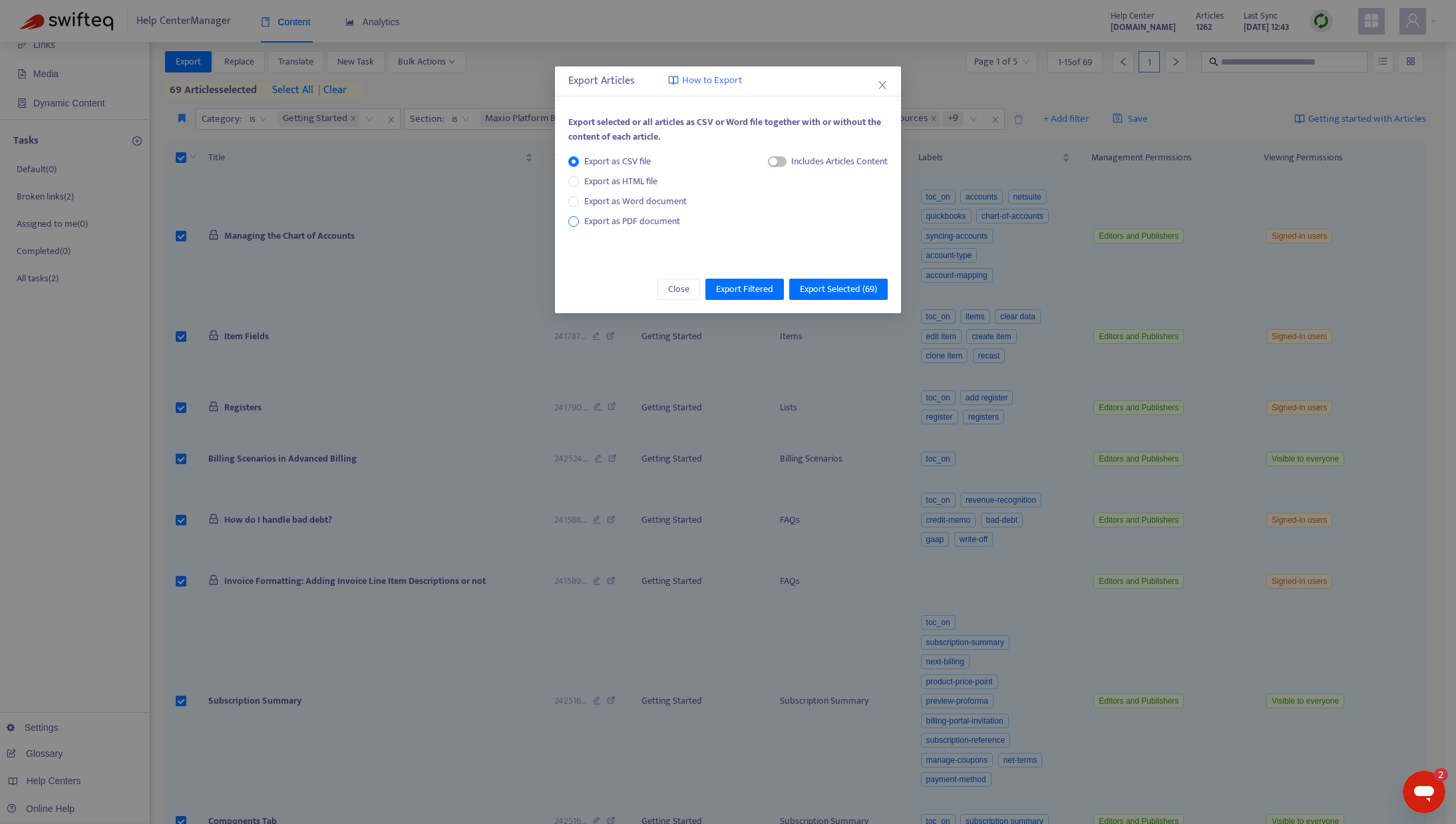
click at [615, 222] on span "Export as PDF document" at bounding box center [632, 222] width 96 height 16
click at [771, 164] on div "Each article in a separate file" at bounding box center [821, 164] width 133 height 20
click at [768, 159] on span "button" at bounding box center [764, 161] width 18 height 11
click at [761, 292] on span "Export Filtered" at bounding box center [744, 289] width 57 height 15
